Goal: Information Seeking & Learning: Learn about a topic

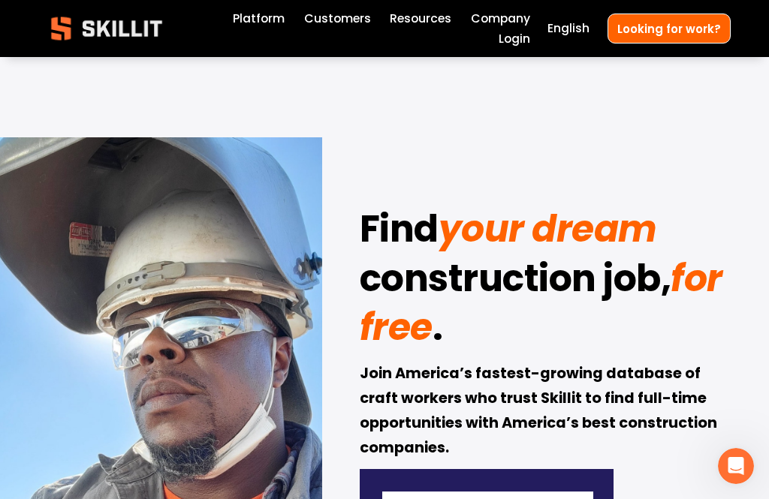
click at [77, 52] on div at bounding box center [384, 389] width 769 height 778
click at [0, 0] on div at bounding box center [0, 0] width 0 height 0
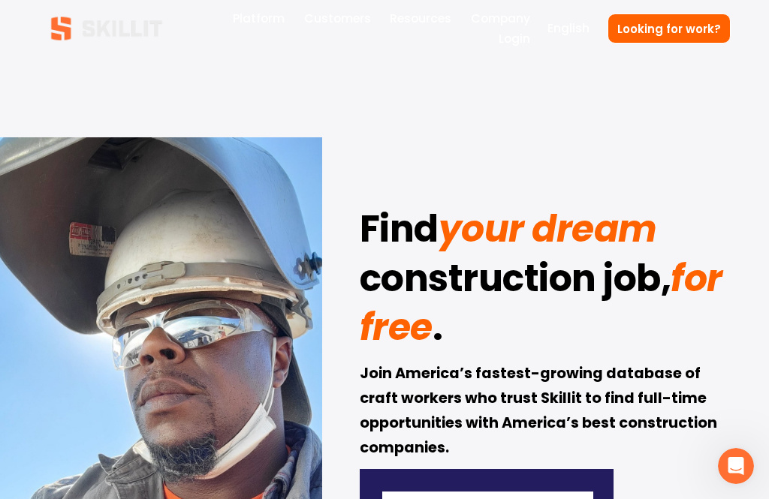
scroll to position [44, 0]
click at [128, 216] on link "Customers" at bounding box center [159, 208] width 164 height 30
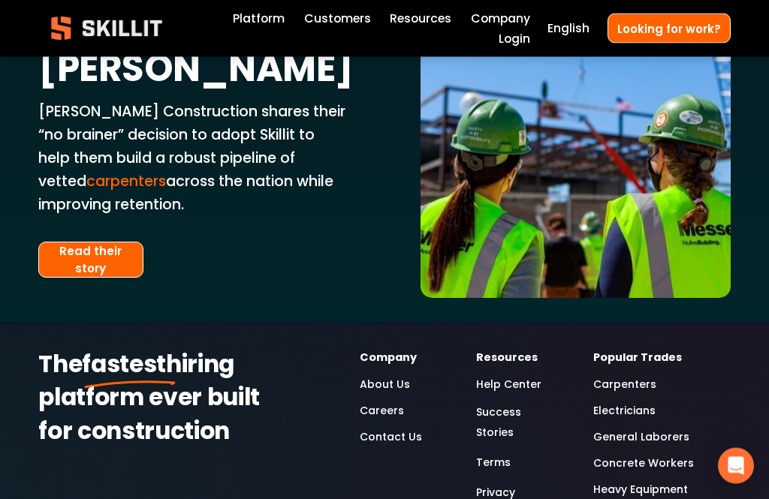
scroll to position [3063, 0]
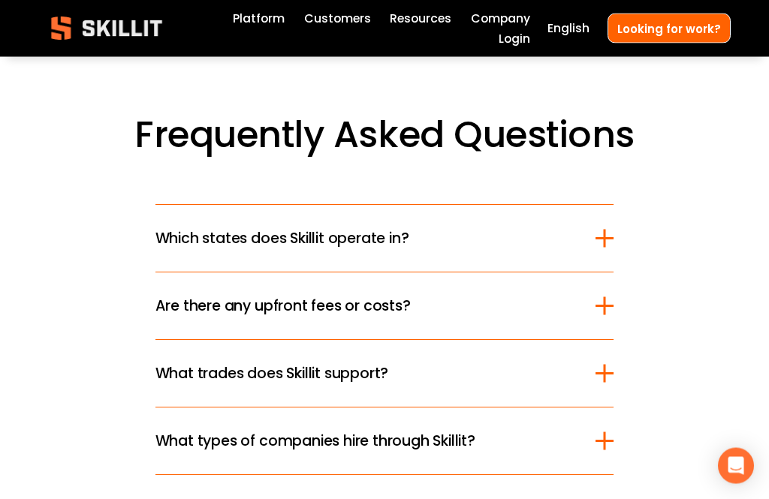
scroll to position [3957, 0]
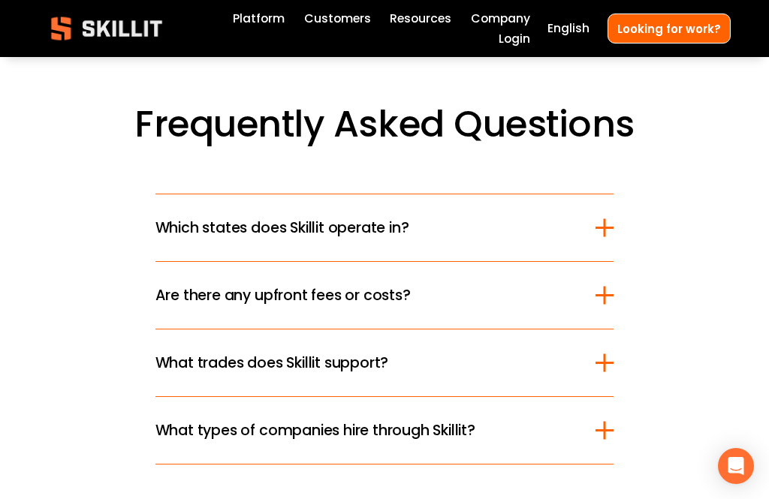
click at [377, 285] on span "Are there any upfront fees or costs?" at bounding box center [375, 296] width 441 height 22
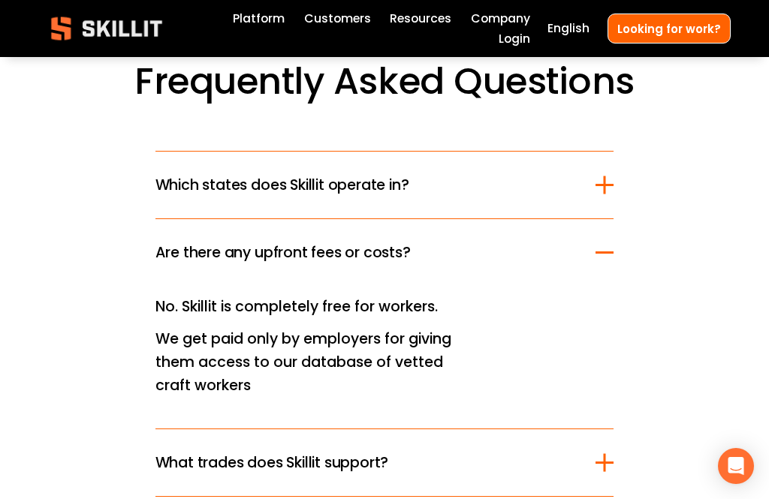
scroll to position [4042, 0]
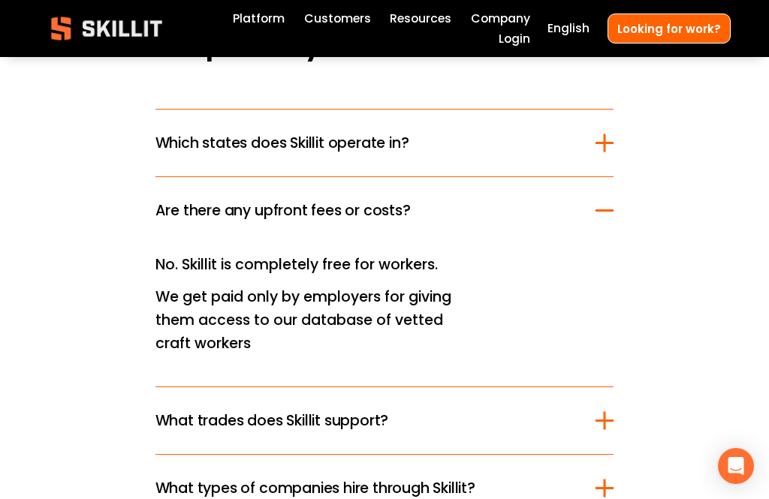
click at [181, 410] on span "What trades does Skillit support?" at bounding box center [375, 421] width 441 height 22
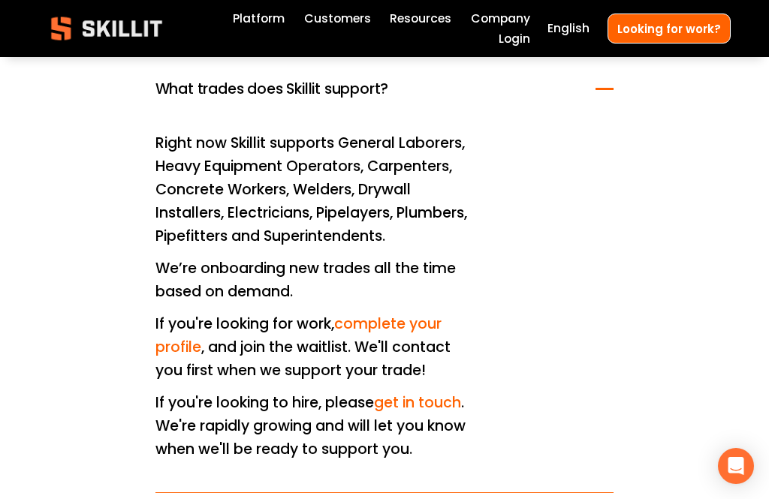
scroll to position [4232, 0]
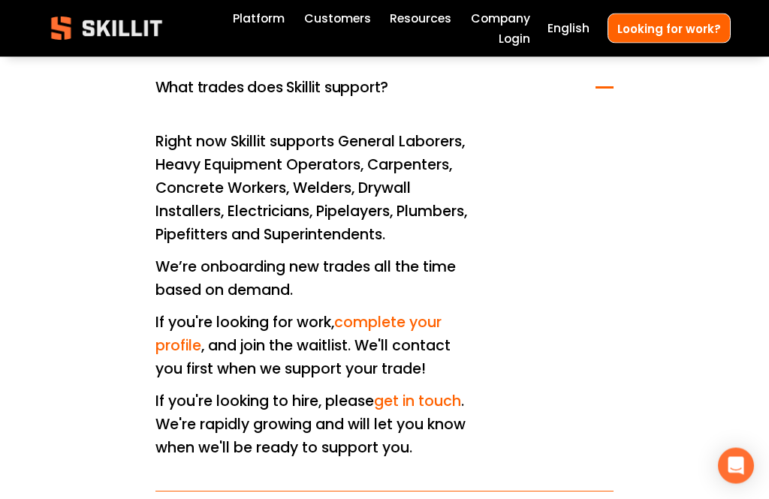
click at [365, 313] on link "complete your profile" at bounding box center [298, 335] width 286 height 44
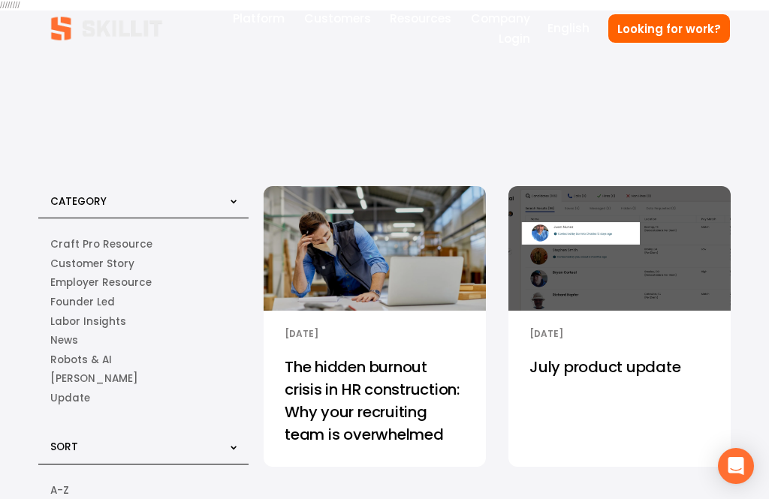
scroll to position [233, 0]
